Goal: Find contact information: Find contact information

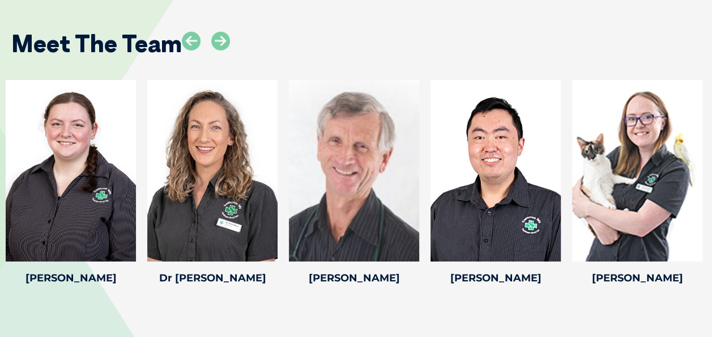
scroll to position [1787, 0]
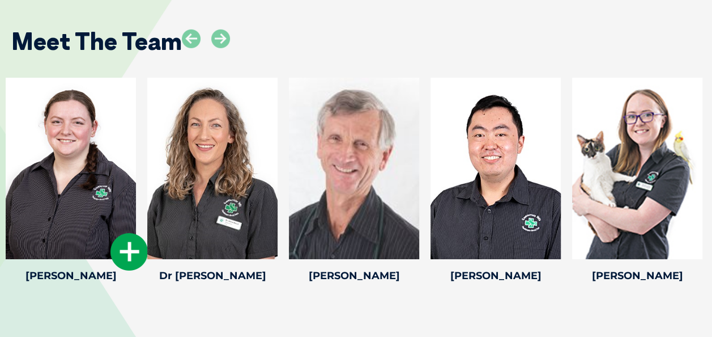
click at [129, 237] on icon at bounding box center [128, 251] width 37 height 37
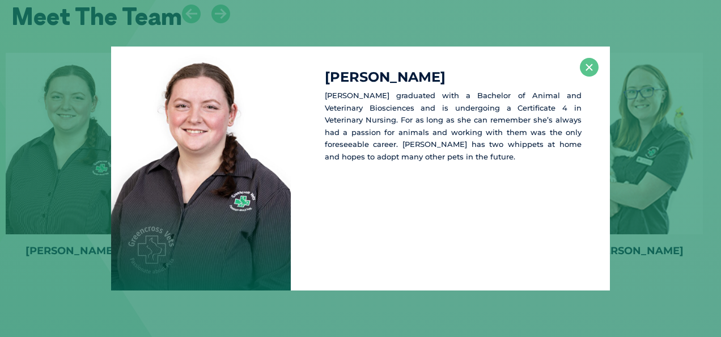
scroll to position [1812, 0]
click at [582, 61] on button "×" at bounding box center [589, 67] width 19 height 19
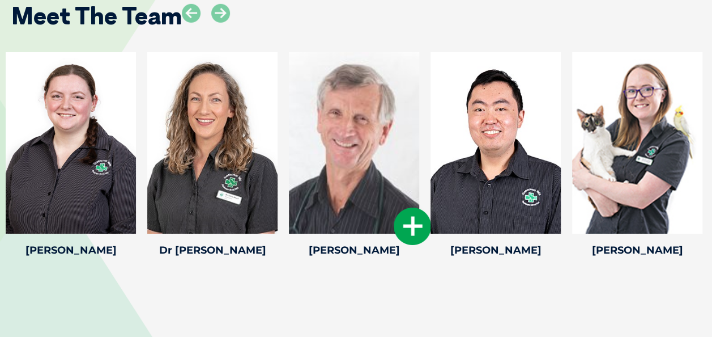
click at [395, 214] on icon at bounding box center [412, 225] width 37 height 37
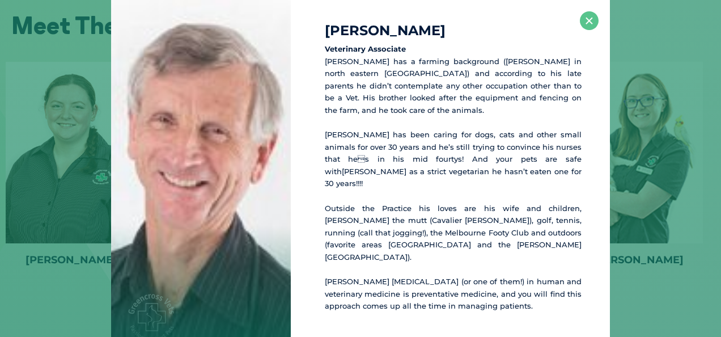
scroll to position [1802, 0]
click at [590, 18] on button "×" at bounding box center [589, 20] width 19 height 19
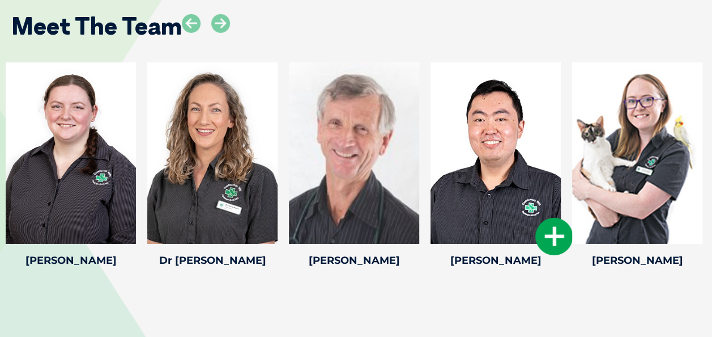
click at [543, 222] on icon at bounding box center [553, 236] width 37 height 37
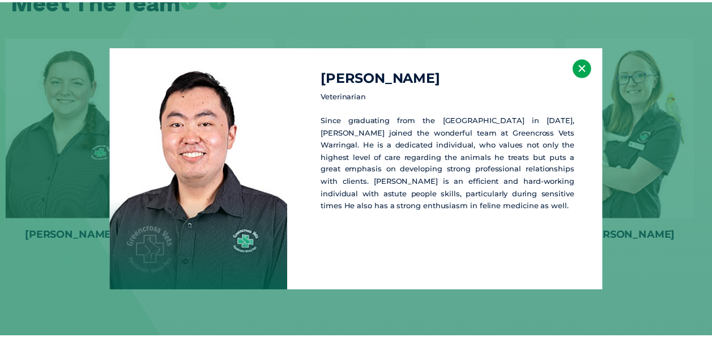
scroll to position [1828, 0]
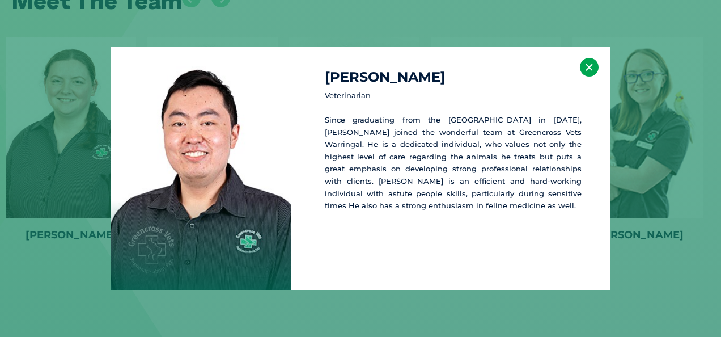
click at [589, 63] on button "×" at bounding box center [589, 67] width 19 height 19
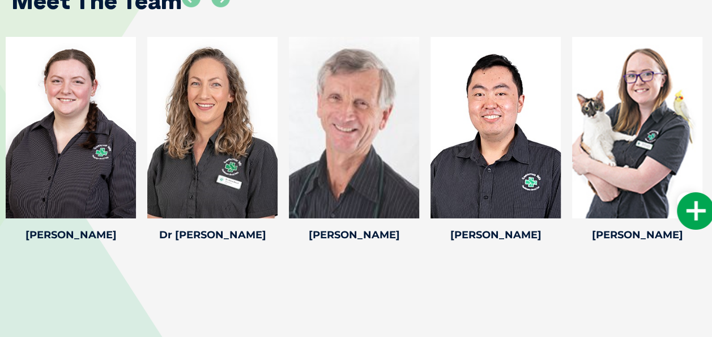
click at [688, 192] on icon at bounding box center [695, 210] width 37 height 37
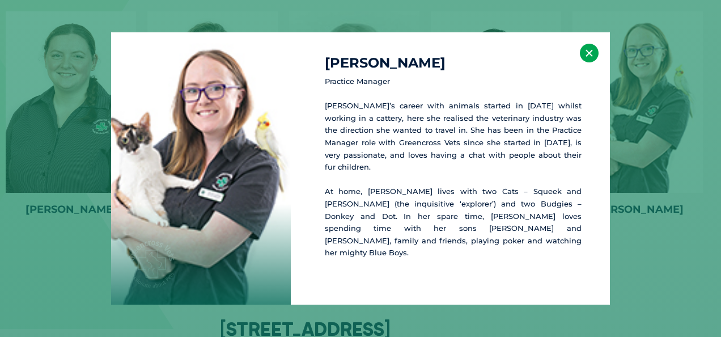
scroll to position [1854, 0]
click at [586, 62] on button "×" at bounding box center [589, 53] width 19 height 19
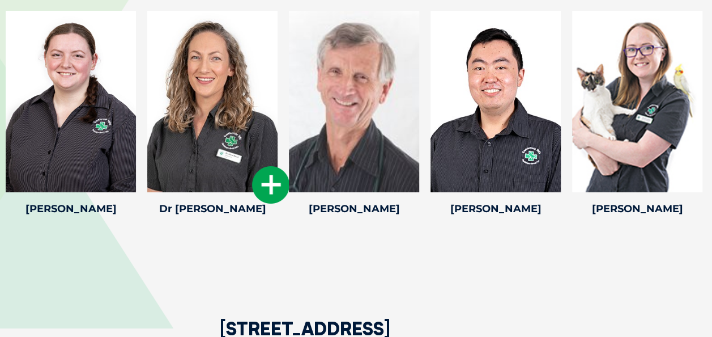
click at [270, 166] on icon at bounding box center [270, 184] width 37 height 37
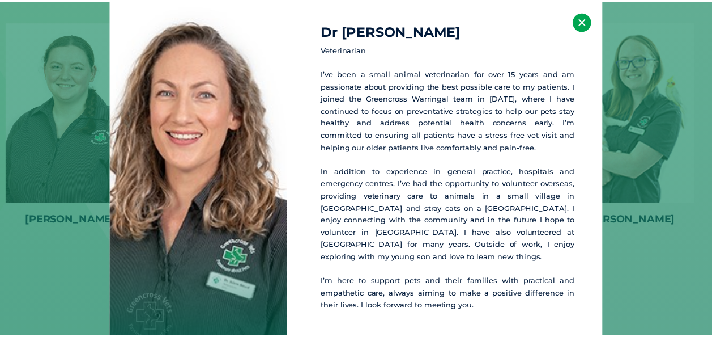
scroll to position [1842, 0]
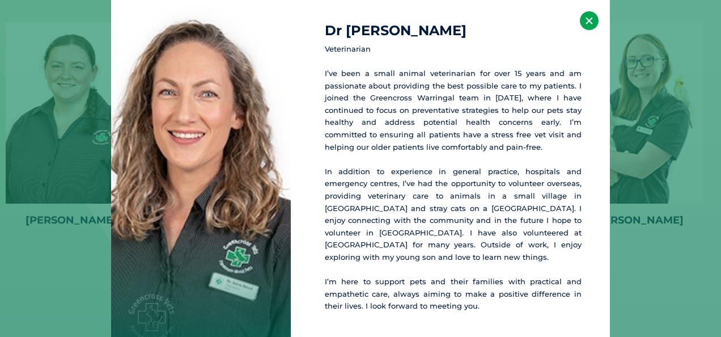
click at [585, 26] on button "×" at bounding box center [589, 20] width 19 height 19
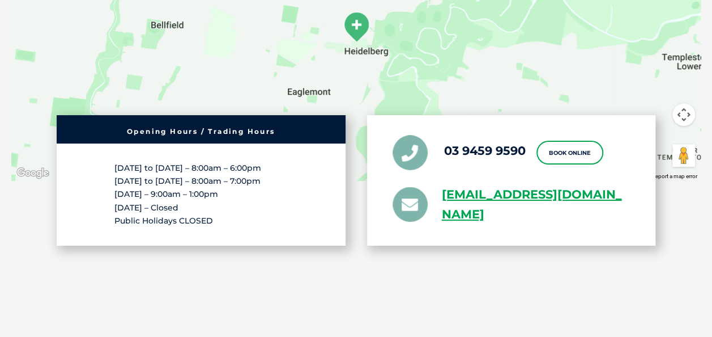
scroll to position [2304, 0]
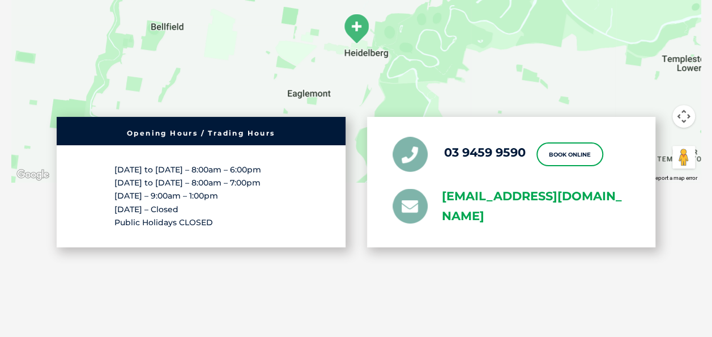
click at [515, 186] on link "[EMAIL_ADDRESS][DOMAIN_NAME]" at bounding box center [536, 206] width 189 height 40
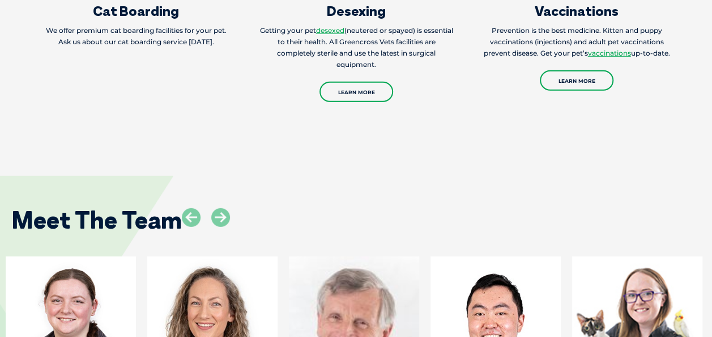
scroll to position [1542, 0]
